Goal: Information Seeking & Learning: Learn about a topic

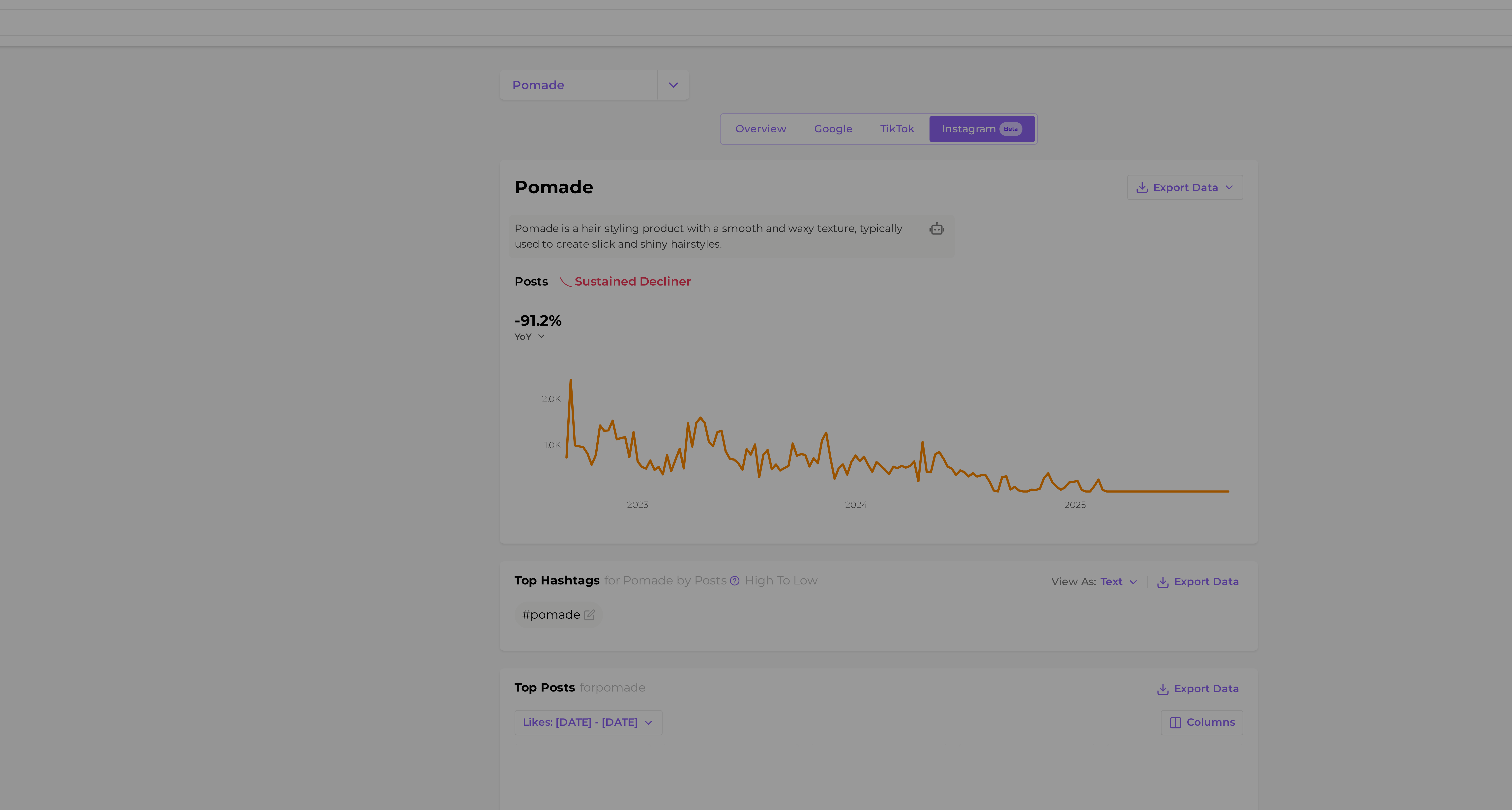
click at [750, 45] on div at bounding box center [1105, 634] width 815 height 1268
click at [749, 43] on div at bounding box center [1105, 634] width 815 height 1268
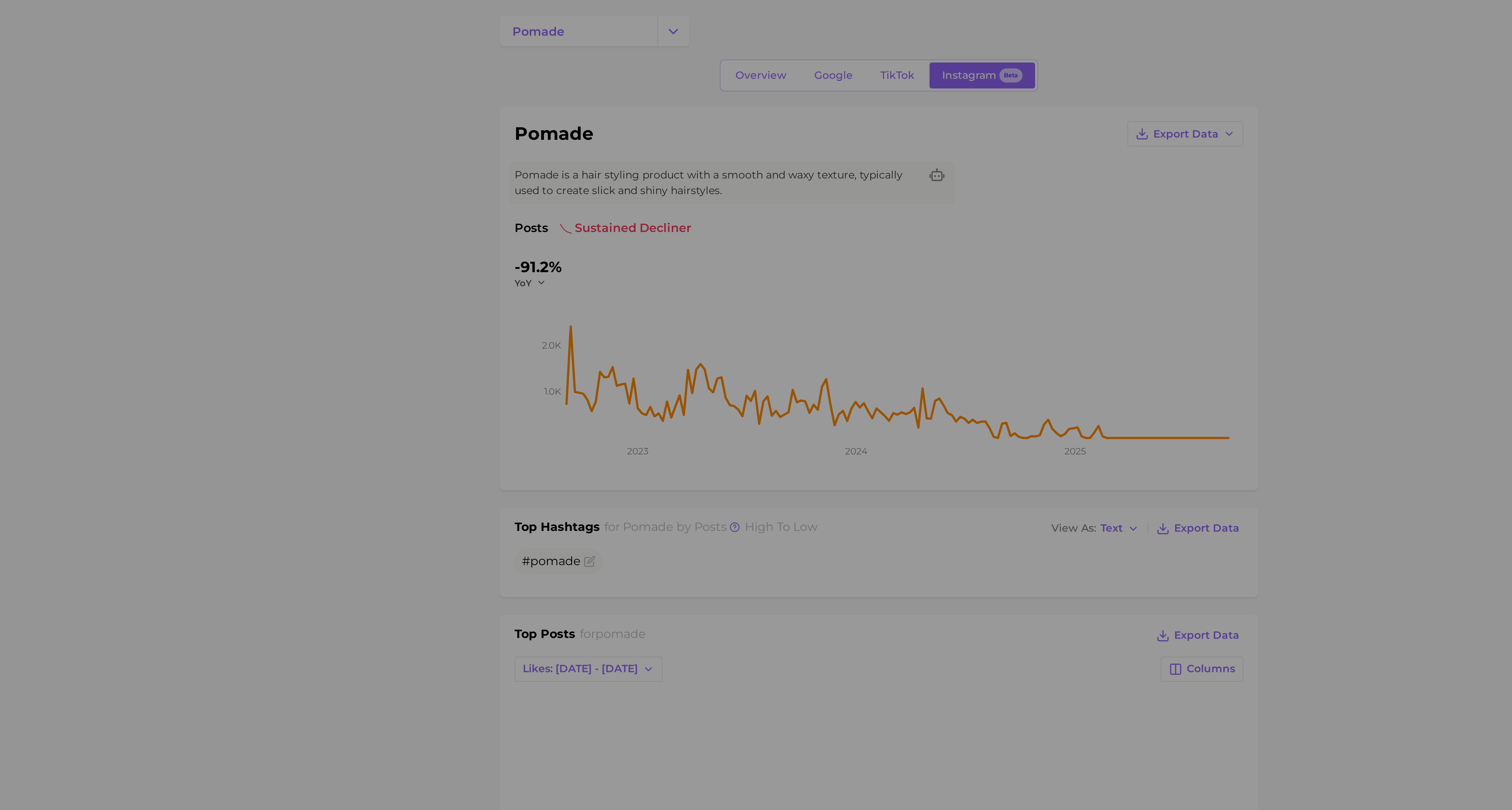
drag, startPoint x: 750, startPoint y: 49, endPoint x: 750, endPoint y: 45, distance: 4.0
click at [750, 45] on div at bounding box center [1105, 634] width 815 height 1268
click at [750, 45] on div at bounding box center [1105, 634] width 815 height 1268
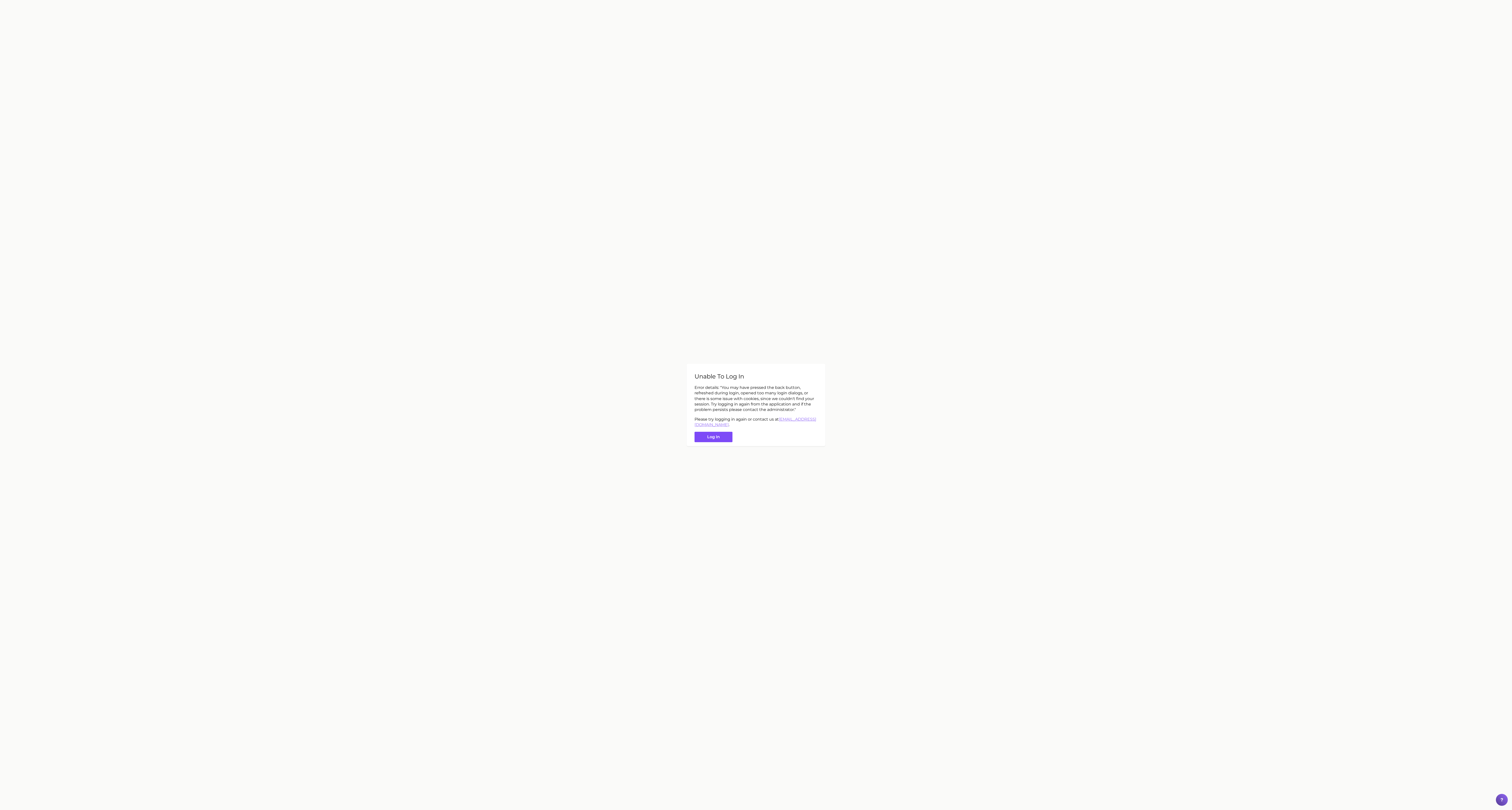
click at [714, 440] on button "Log in" at bounding box center [713, 437] width 38 height 11
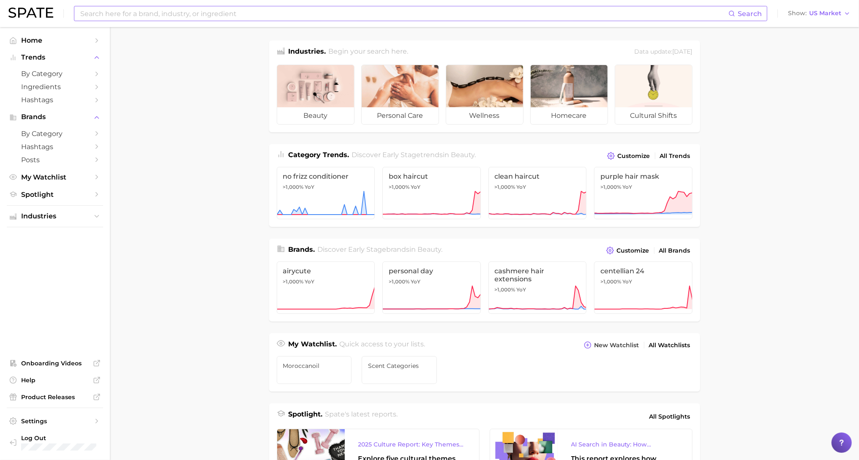
click at [109, 14] on input at bounding box center [403, 13] width 649 height 14
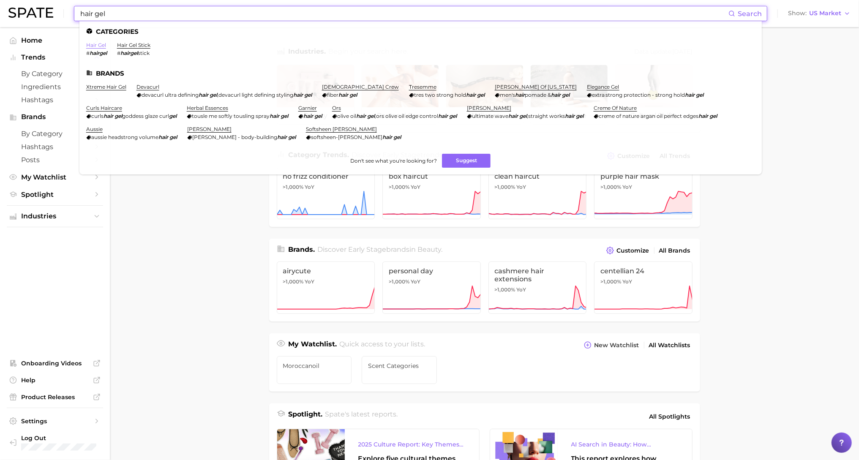
type input "hair gel"
click at [89, 45] on link "hair gel" at bounding box center [96, 45] width 20 height 6
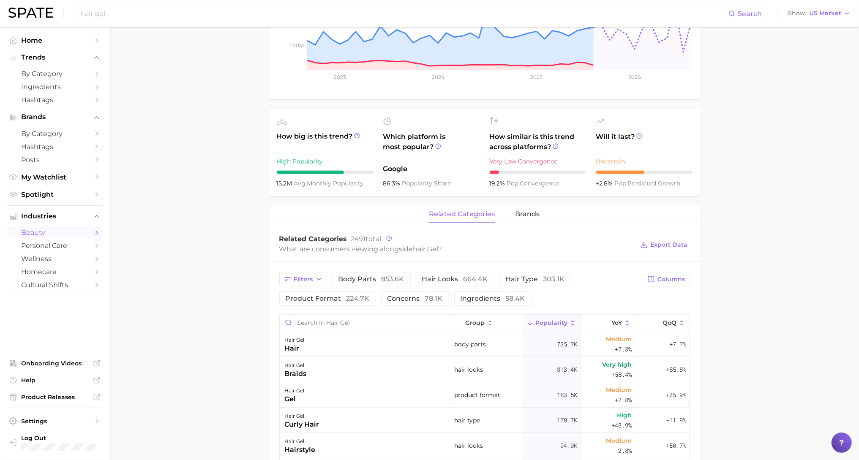
scroll to position [229, 0]
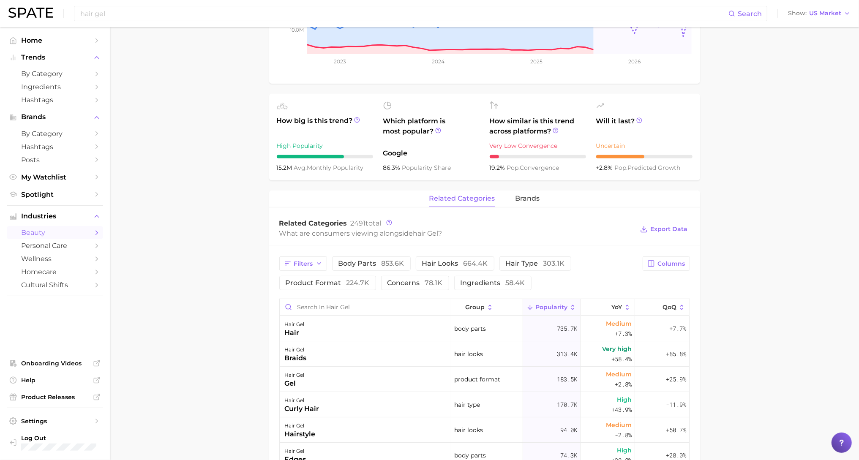
click at [554, 307] on span "Popularity" at bounding box center [551, 307] width 32 height 7
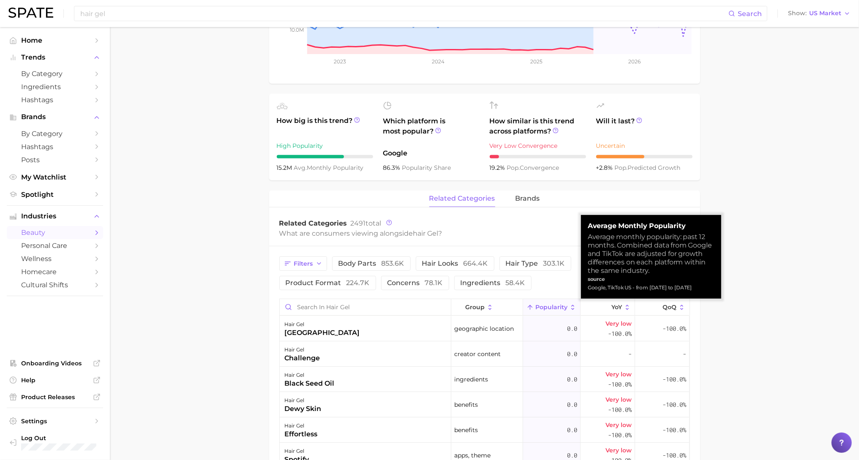
click at [554, 306] on span "Popularity" at bounding box center [551, 307] width 32 height 7
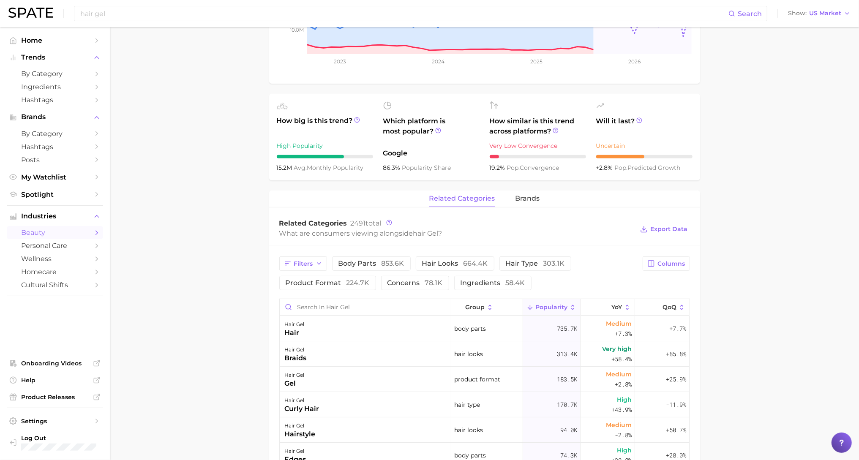
click at [753, 193] on main "1. hair 2. hair styling products 3. hair styling products 4. hair gel Overview …" at bounding box center [484, 304] width 749 height 1013
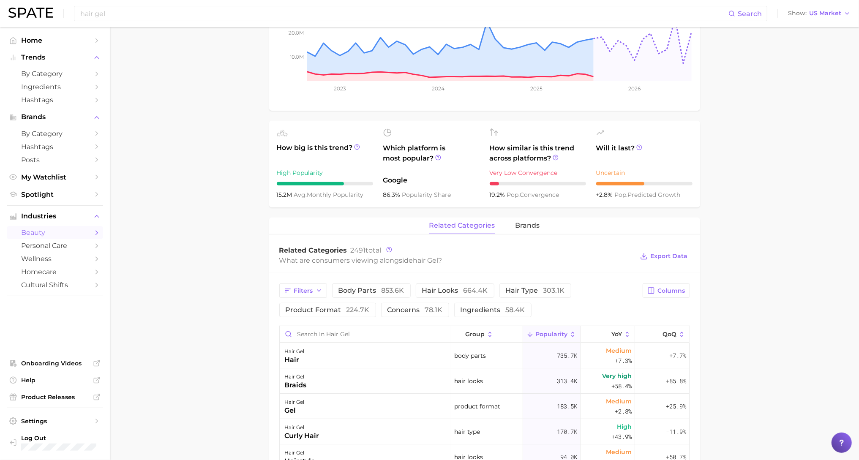
scroll to position [214, 0]
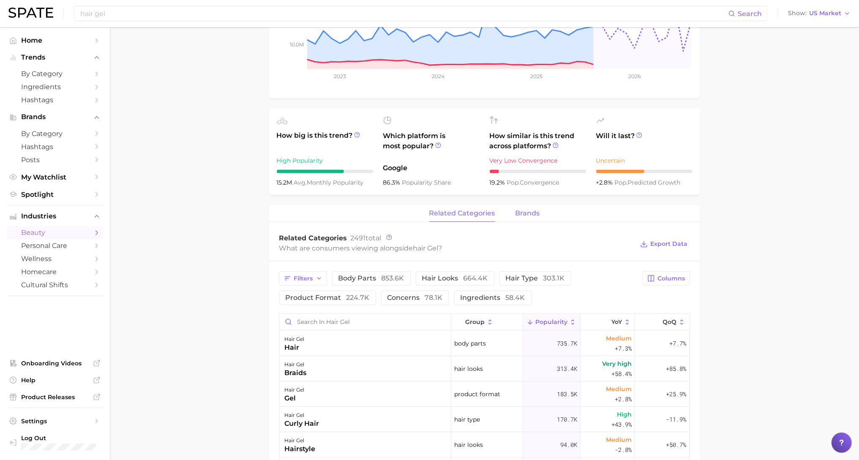
click at [524, 218] on button "brands" at bounding box center [527, 213] width 24 height 16
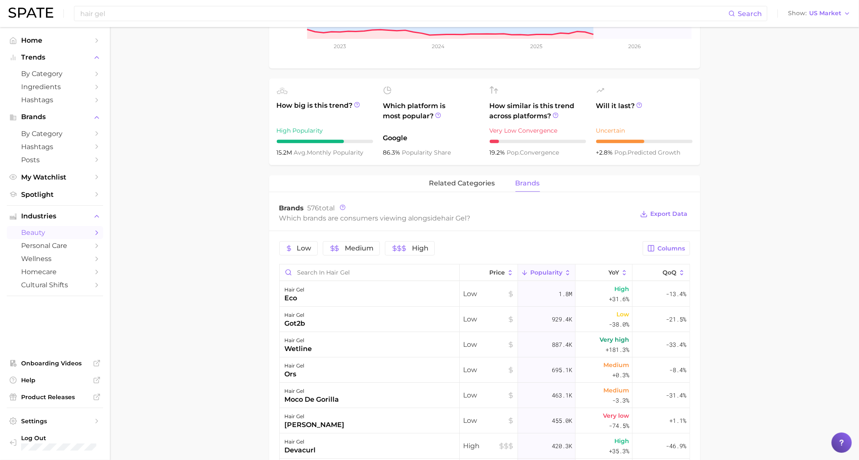
scroll to position [0, 0]
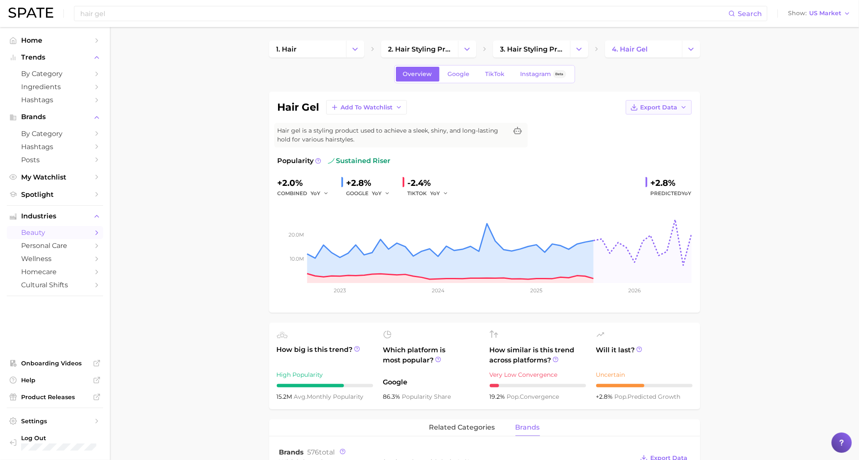
click at [655, 104] on span "Export Data" at bounding box center [658, 107] width 37 height 7
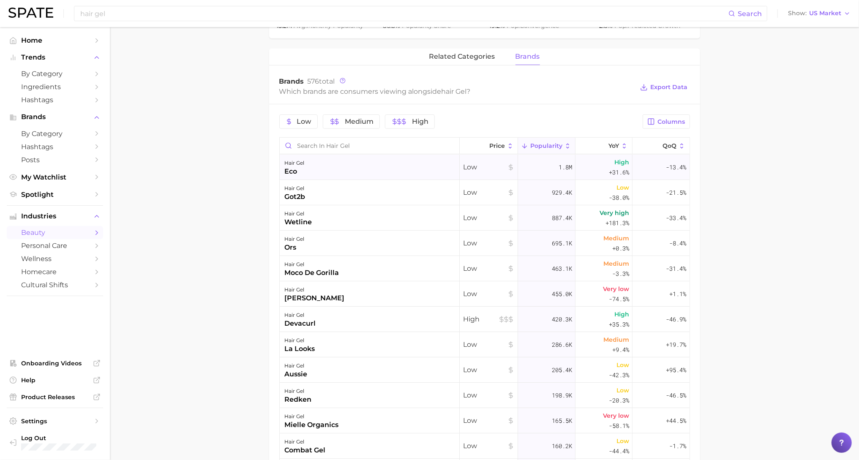
scroll to position [373, 0]
click at [658, 84] on span "Export Data" at bounding box center [668, 84] width 37 height 7
